Goal: Find specific page/section: Find specific page/section

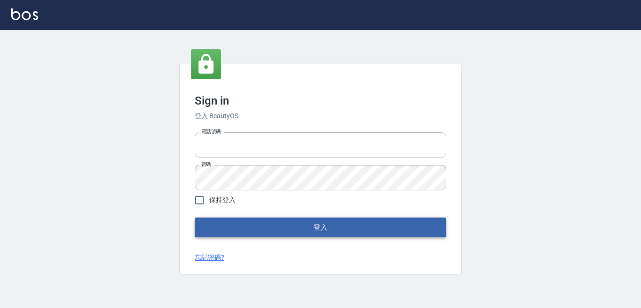
type input "0228278166"
click at [378, 224] on button "登入" at bounding box center [321, 228] width 252 height 20
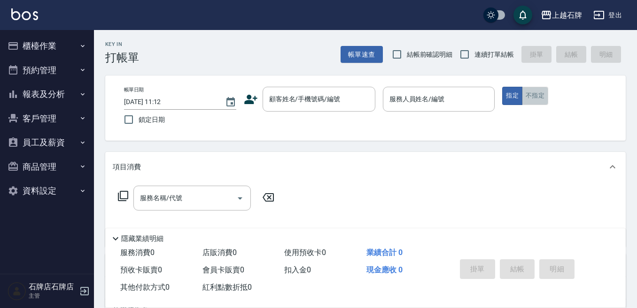
click at [541, 96] on button "不指定" at bounding box center [535, 96] width 26 height 18
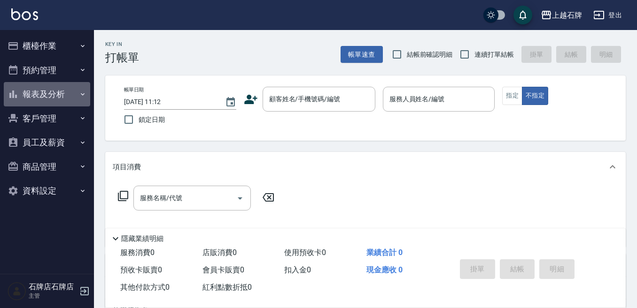
click at [48, 97] on button "報表及分析" at bounding box center [47, 94] width 86 height 24
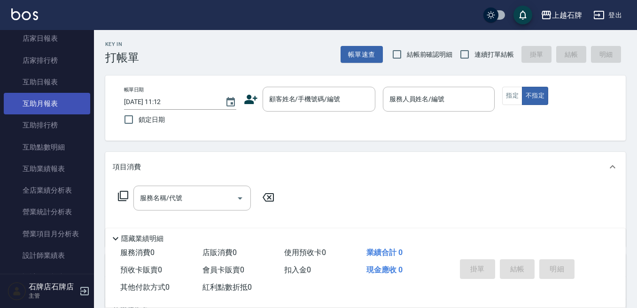
scroll to position [235, 0]
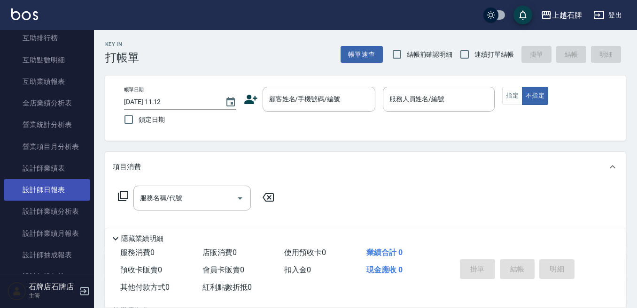
click at [58, 187] on link "設計師日報表" at bounding box center [47, 190] width 86 height 22
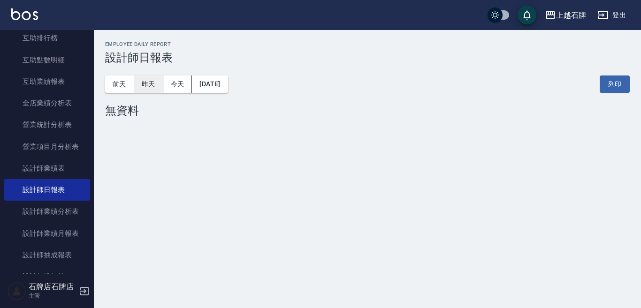
click at [146, 84] on button "昨天" at bounding box center [148, 84] width 29 height 17
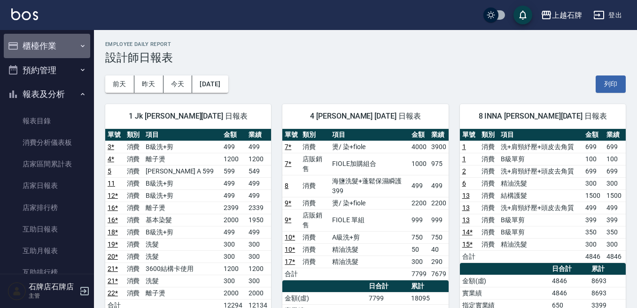
click at [69, 55] on button "櫃檯作業" at bounding box center [47, 46] width 86 height 24
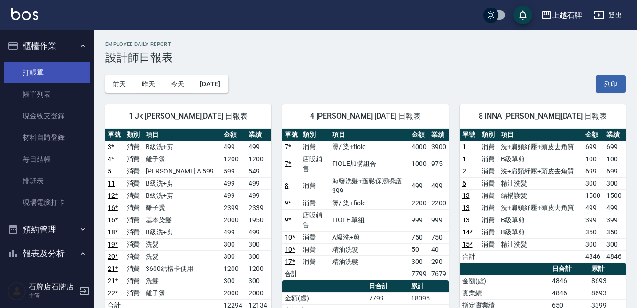
click at [57, 81] on link "打帳單" at bounding box center [47, 73] width 86 height 22
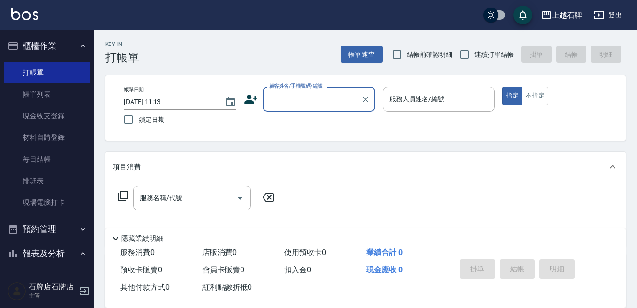
click at [294, 51] on div "Key In 打帳單 帳單速查 結帳前確認明細 連續打單結帳 掛單 結帳 明細" at bounding box center [359, 47] width 531 height 34
